Goal: Communication & Community: Participate in discussion

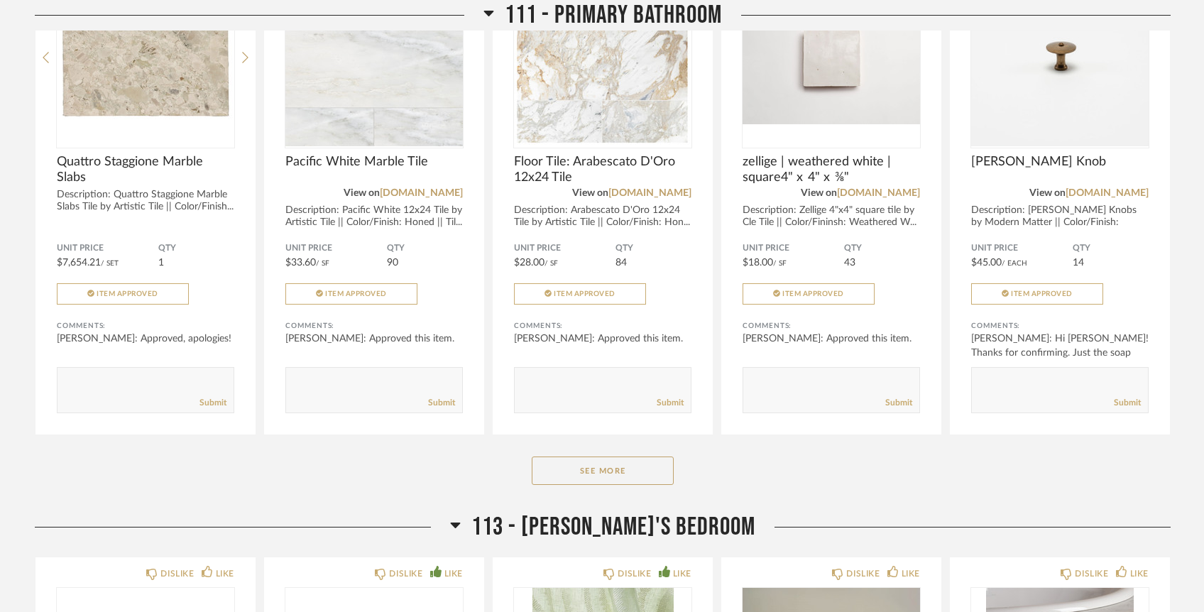
scroll to position [4751, 0]
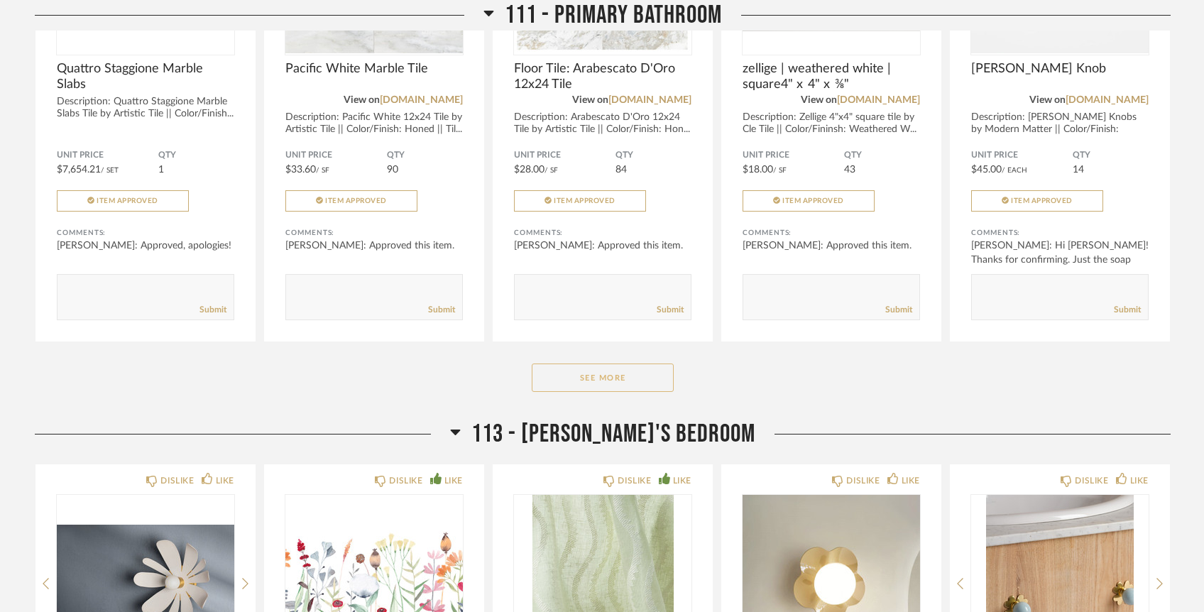
click at [585, 364] on button "See More" at bounding box center [603, 378] width 142 height 28
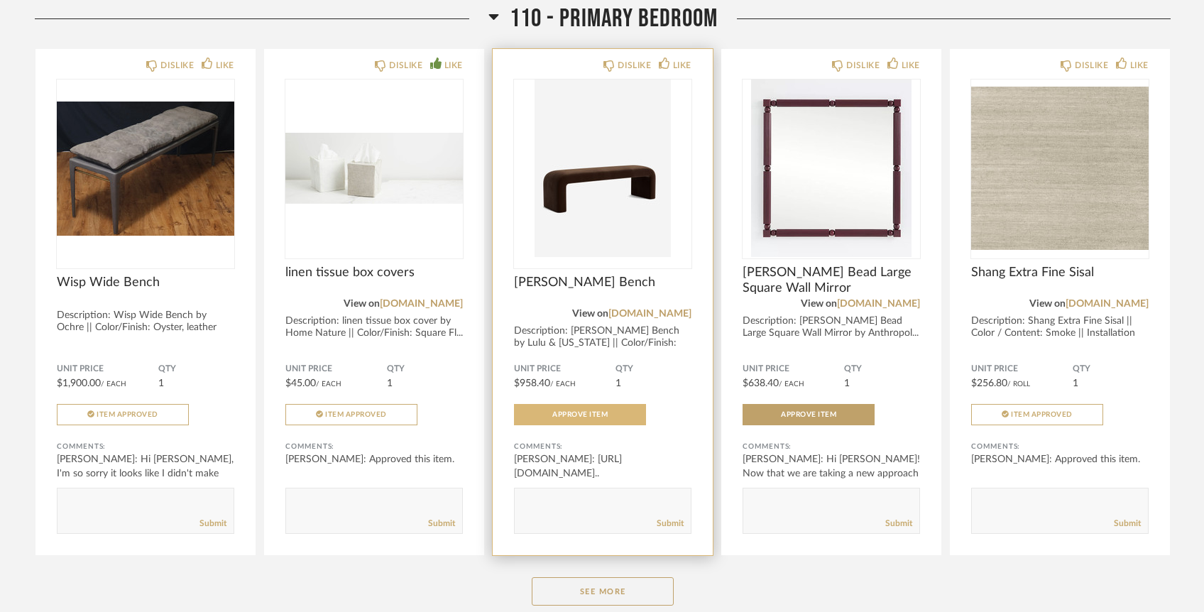
scroll to position [3927, 0]
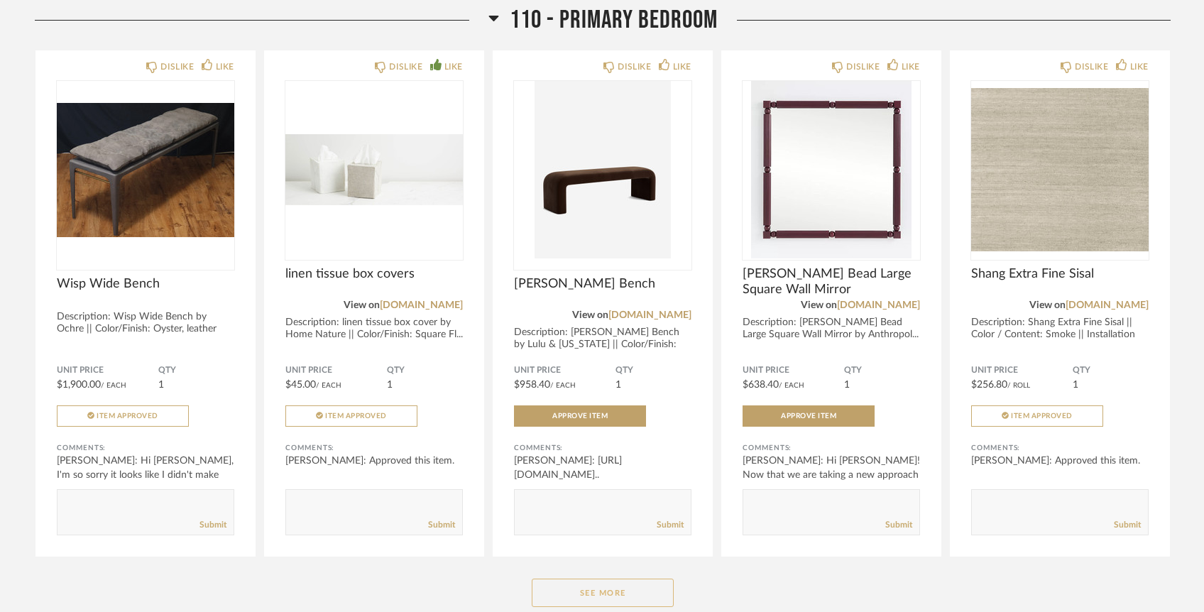
click at [584, 579] on button "See More" at bounding box center [603, 593] width 142 height 28
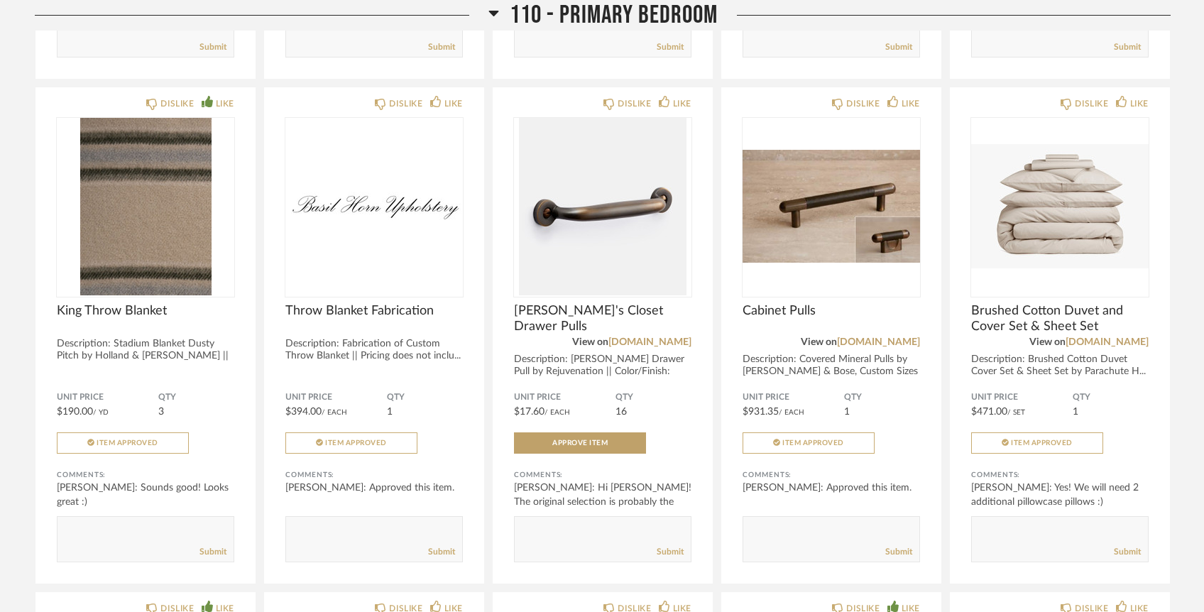
scroll to position [4403, 0]
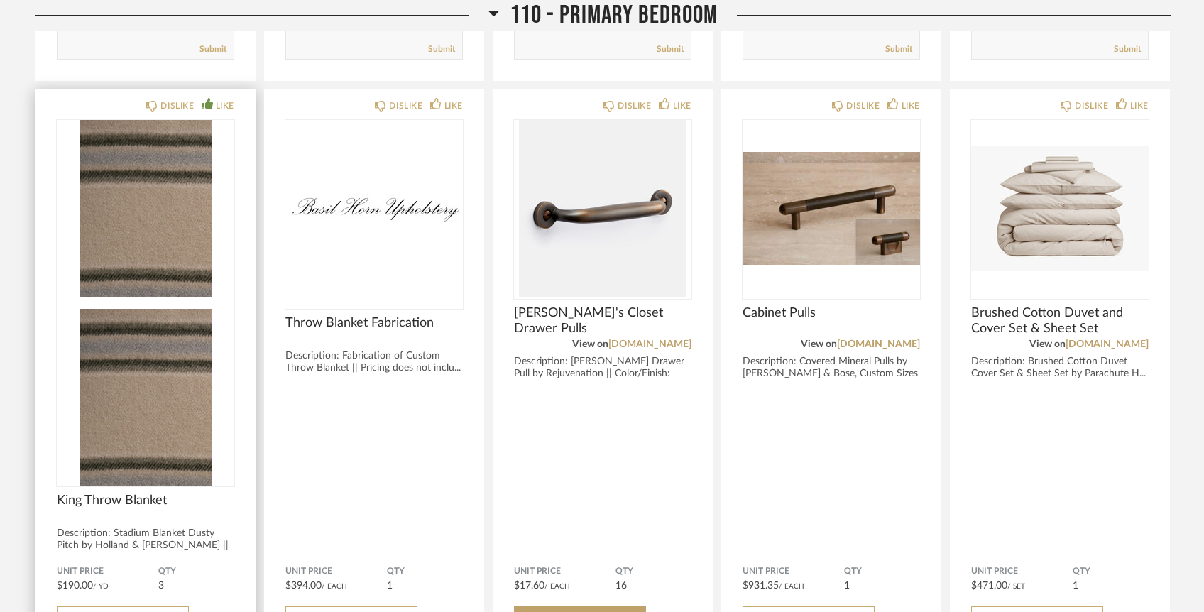
click at [163, 192] on div at bounding box center [146, 303] width 178 height 366
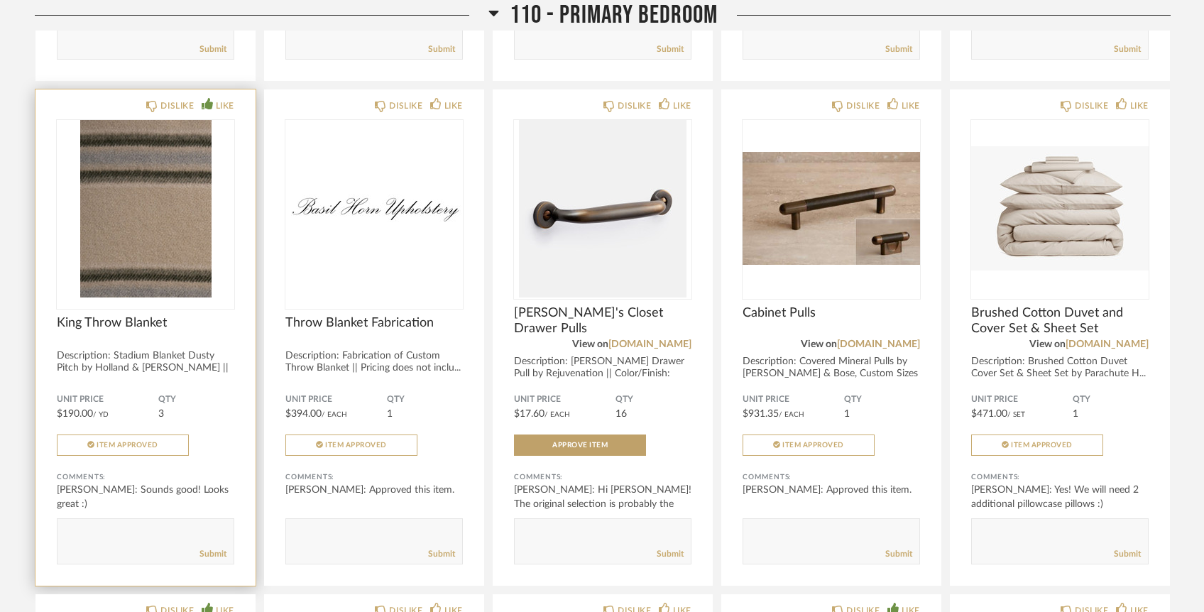
click at [159, 315] on div "King Throw Blanket" at bounding box center [146, 330] width 178 height 31
click at [158, 237] on img "0" at bounding box center [146, 209] width 178 height 178
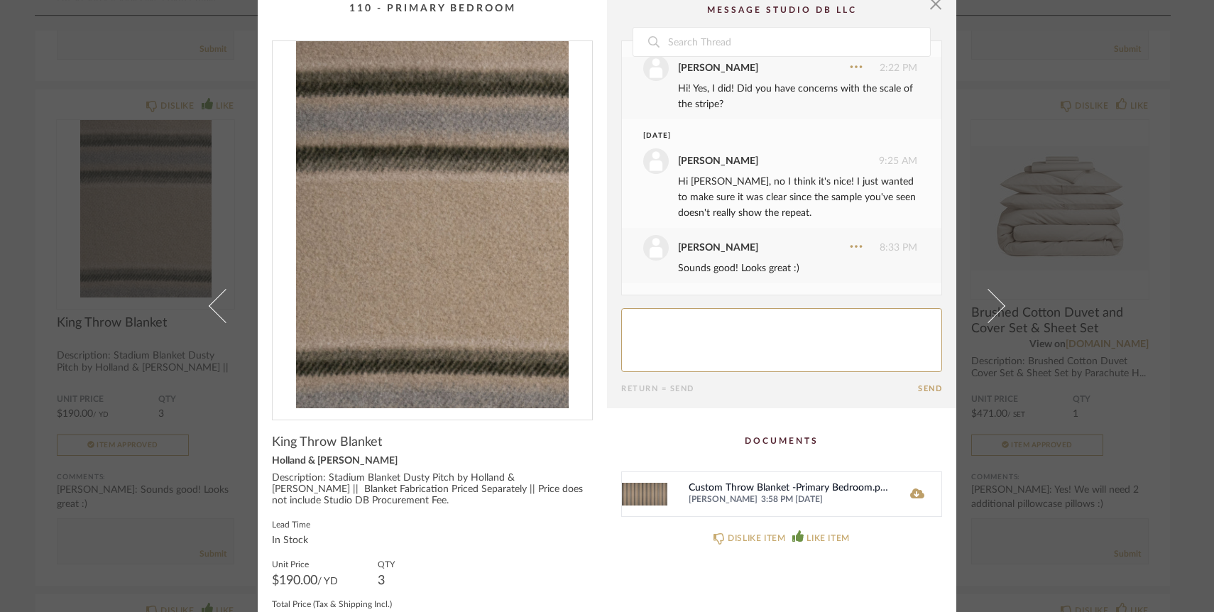
scroll to position [0, 0]
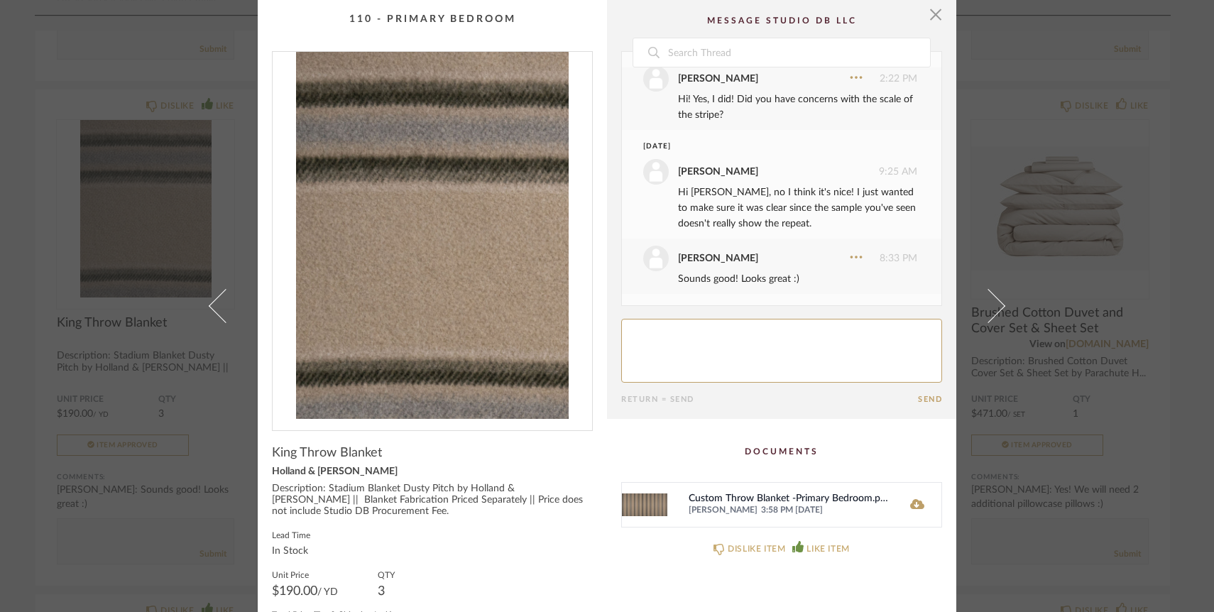
click at [938, 18] on cpp-summary-comments "Date [DATE] [PERSON_NAME] 7:58 PM Liked this item. [DATE] [PERSON_NAME] 11:18 A…" at bounding box center [781, 209] width 349 height 419
click at [930, 16] on span "button" at bounding box center [936, 14] width 28 height 28
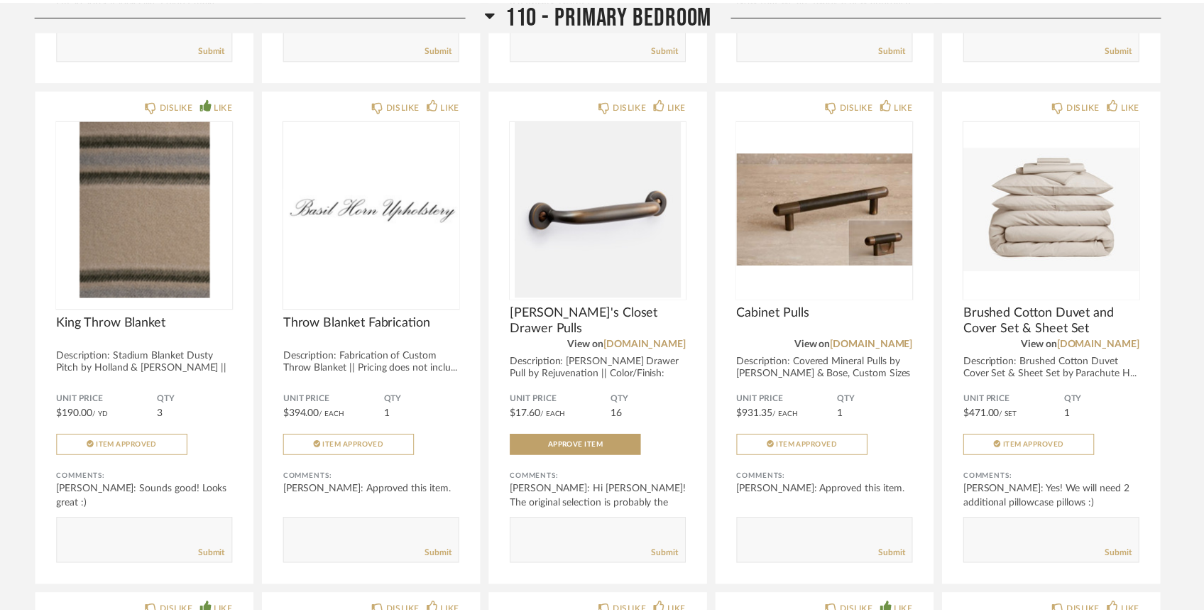
scroll to position [4403, 0]
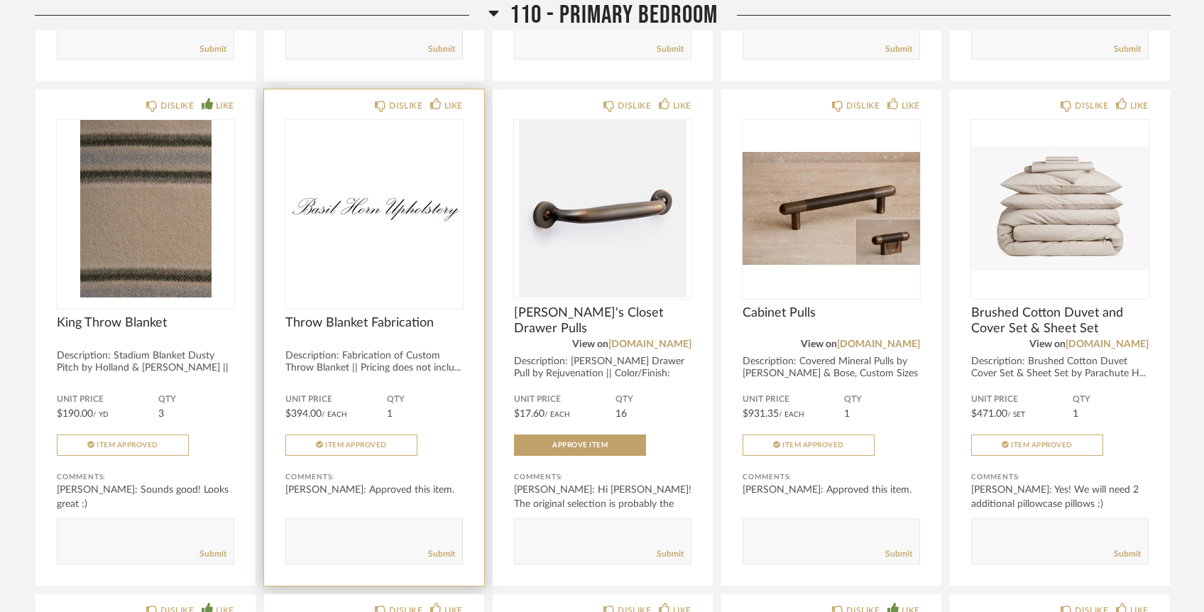
click at [361, 196] on img "0" at bounding box center [374, 209] width 178 height 178
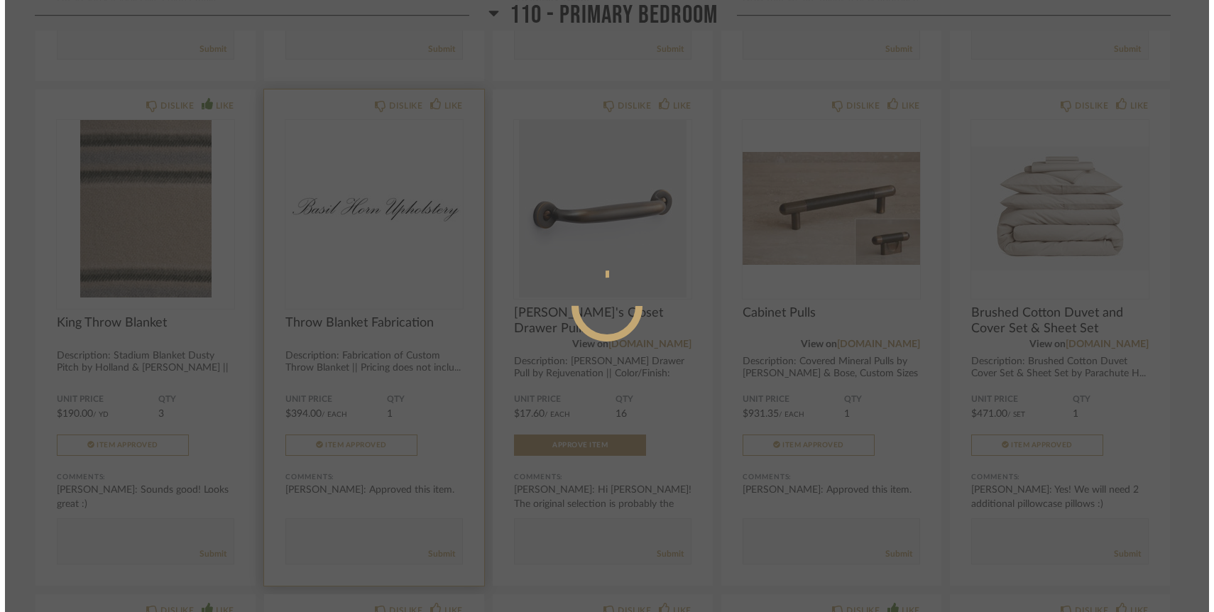
scroll to position [0, 0]
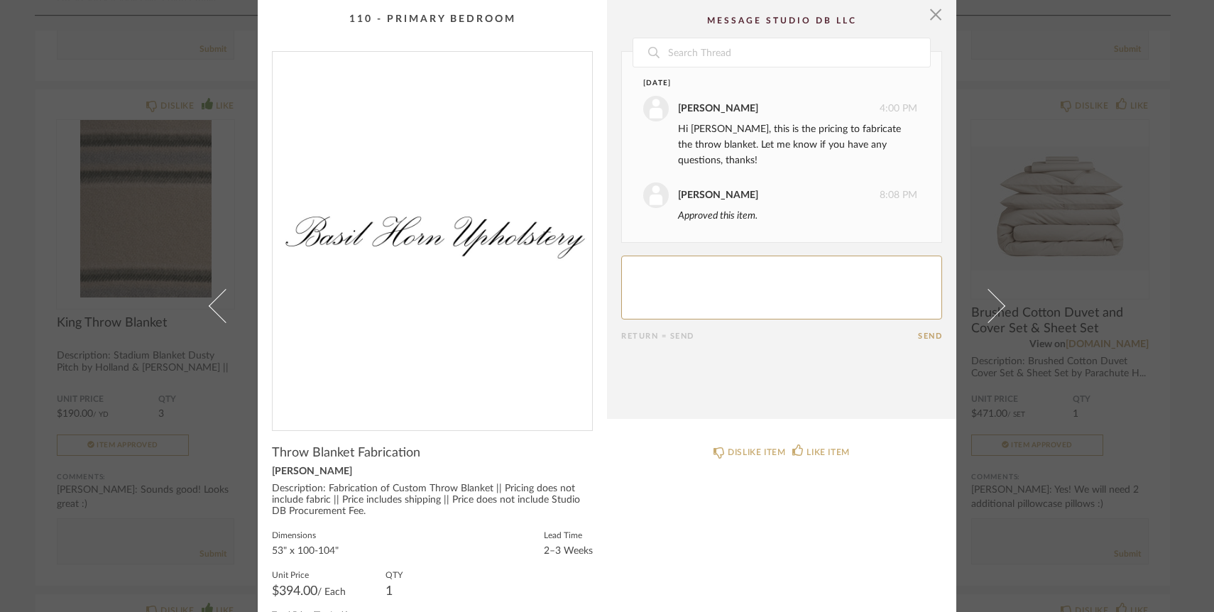
click at [733, 280] on textarea at bounding box center [781, 288] width 321 height 64
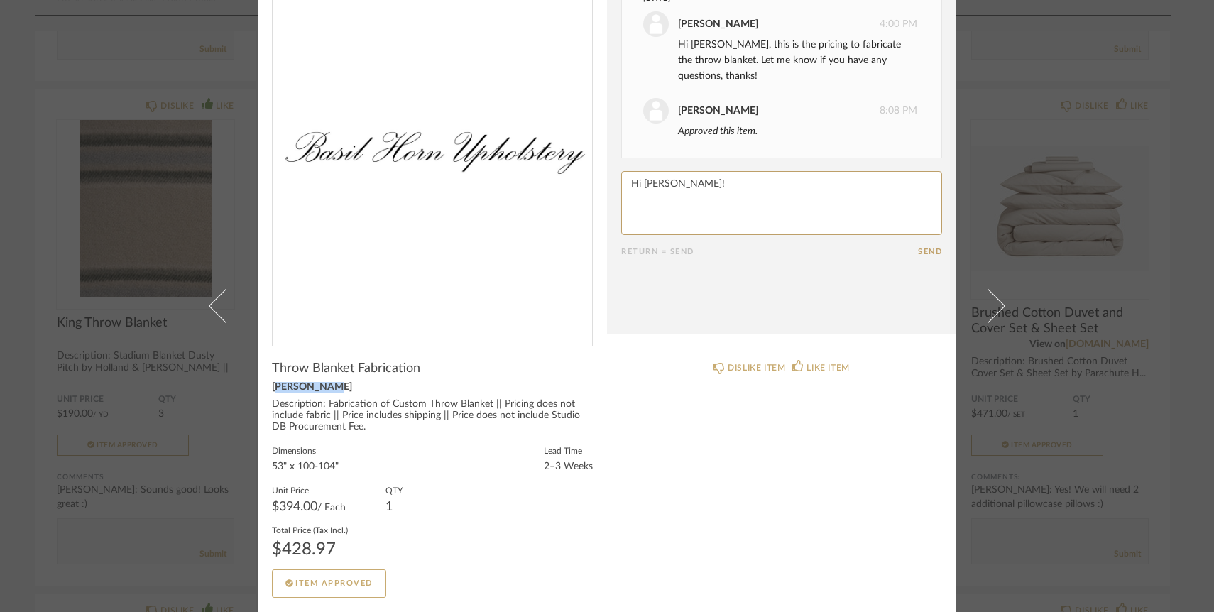
drag, startPoint x: 313, startPoint y: 391, endPoint x: 264, endPoint y: 384, distance: 49.4
click at [264, 384] on cpp-summary-info "Throw Blanket Fabrication [PERSON_NAME] Description: Fabrication of Custom Thro…" at bounding box center [432, 472] width 349 height 251
copy div "[PERSON_NAME]"
click at [726, 182] on textarea at bounding box center [781, 203] width 321 height 64
type textarea "Hi [PERSON_NAME]! Following up here on the throw blanket, I sent some pictures …"
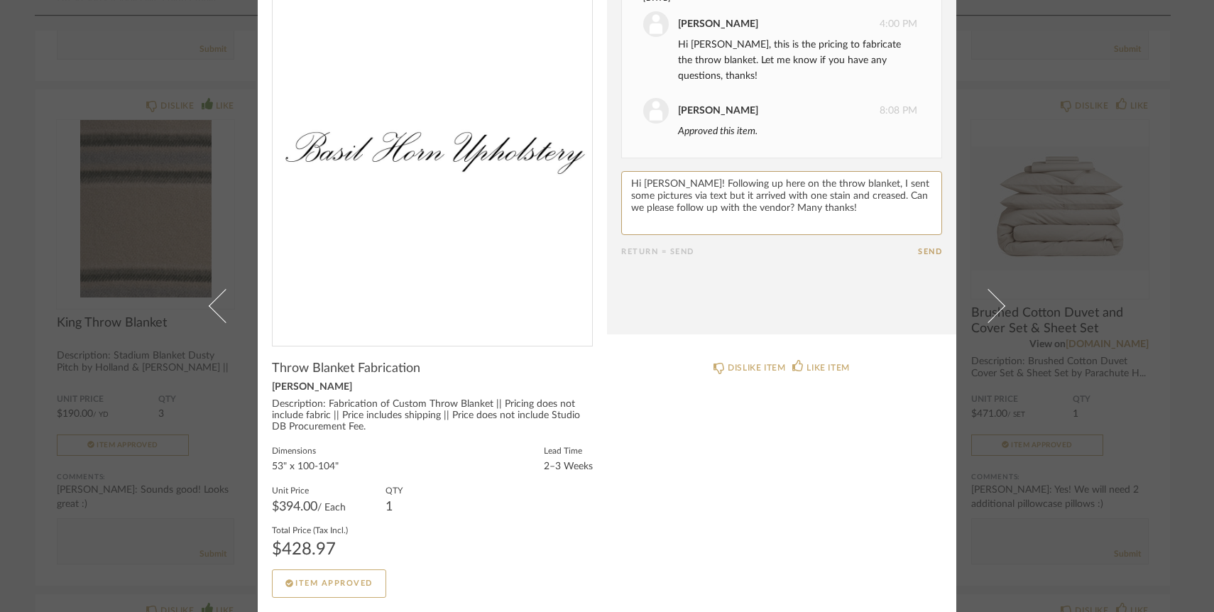
click at [930, 249] on button "Send" at bounding box center [930, 251] width 24 height 9
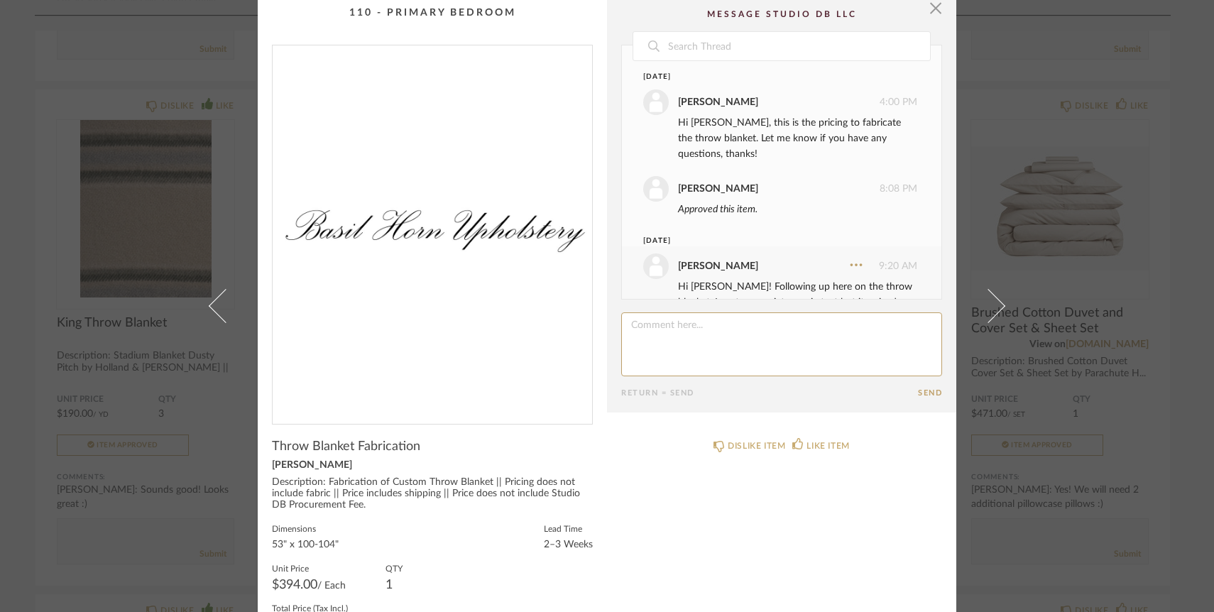
scroll to position [0, 0]
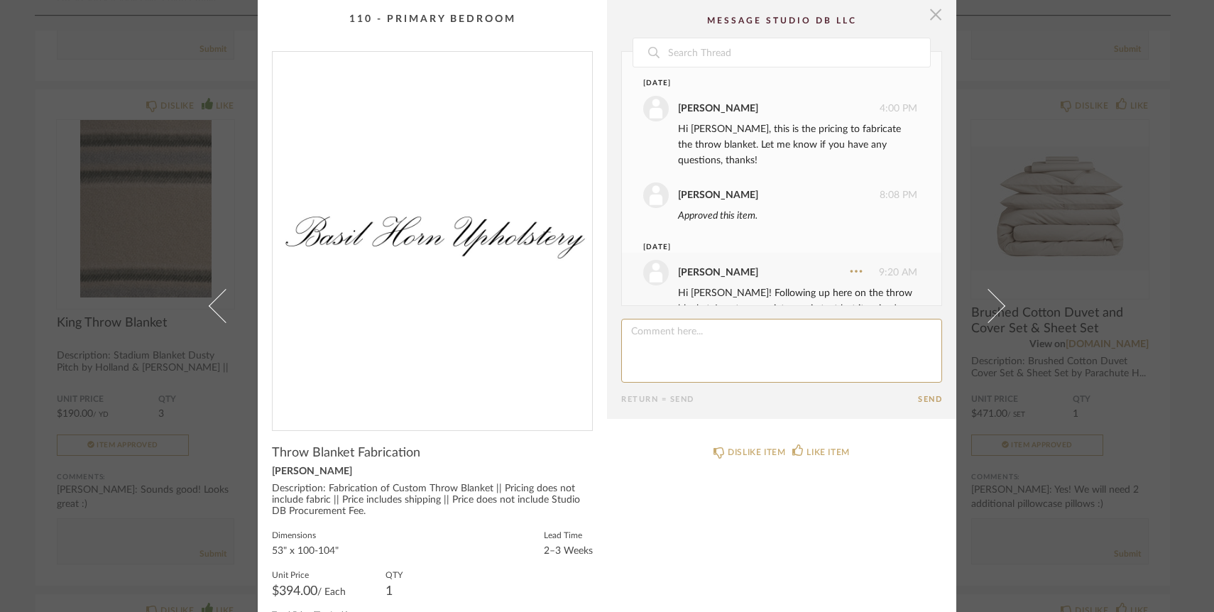
click at [935, 25] on span "button" at bounding box center [936, 14] width 28 height 28
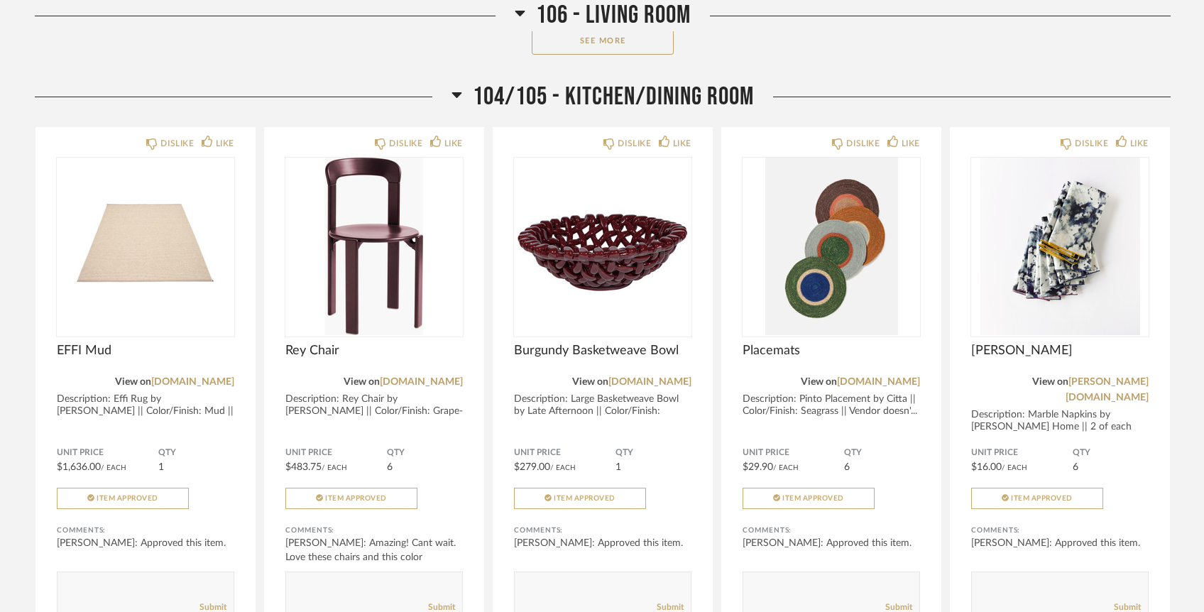
scroll to position [2598, 0]
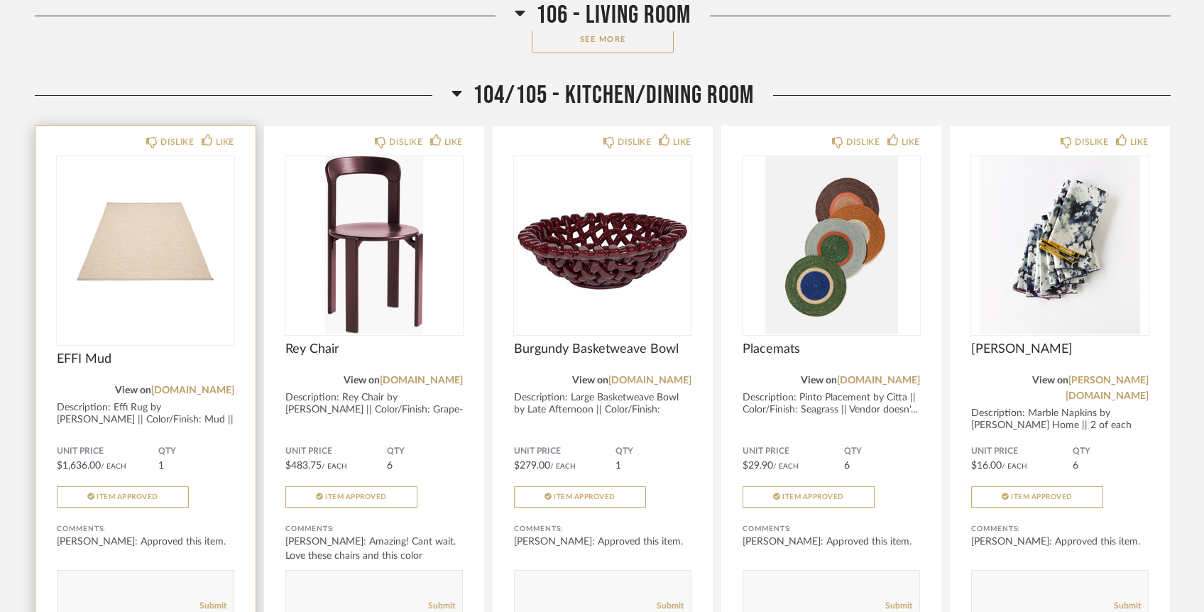
click at [202, 352] on div "EFFI Mud" at bounding box center [146, 367] width 178 height 31
click at [206, 386] on link "[DOMAIN_NAME]" at bounding box center [192, 391] width 83 height 10
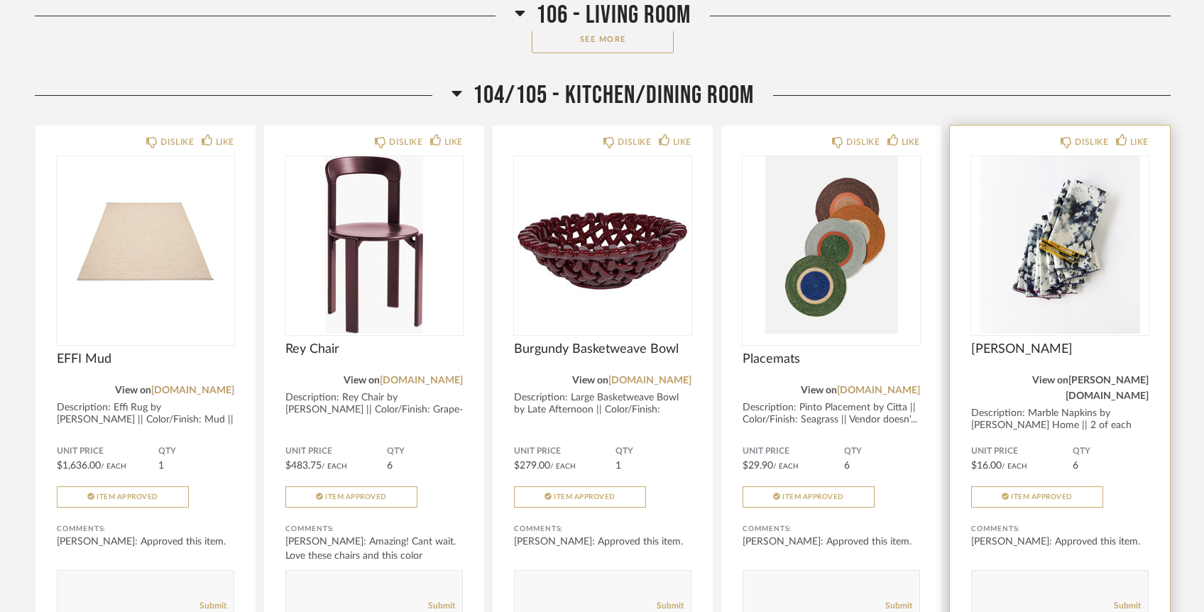
click at [1103, 376] on link "[PERSON_NAME][DOMAIN_NAME]" at bounding box center [1107, 389] width 83 height 26
